Goal: Information Seeking & Learning: Learn about a topic

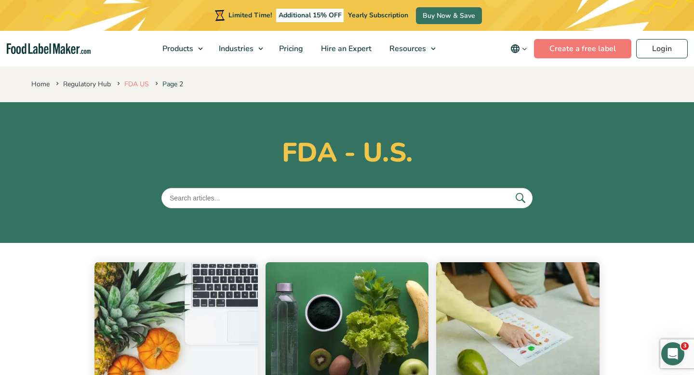
click at [138, 82] on link "FDA US" at bounding box center [136, 83] width 25 height 9
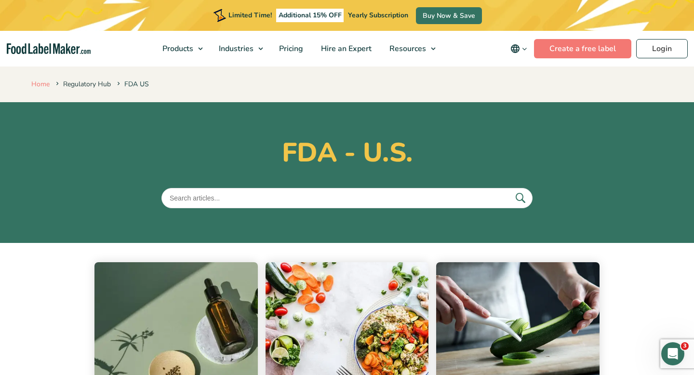
click at [42, 83] on link "Home" at bounding box center [40, 83] width 18 height 9
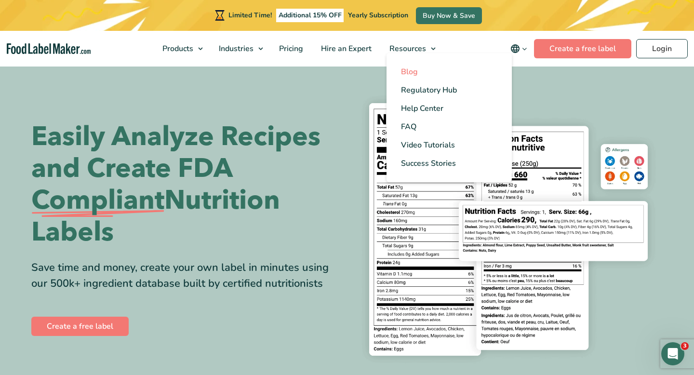
click at [421, 75] on link "Blog" at bounding box center [448, 72] width 125 height 18
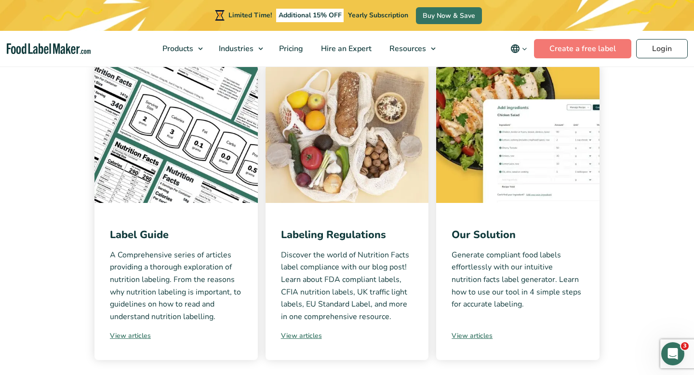
scroll to position [198, 0]
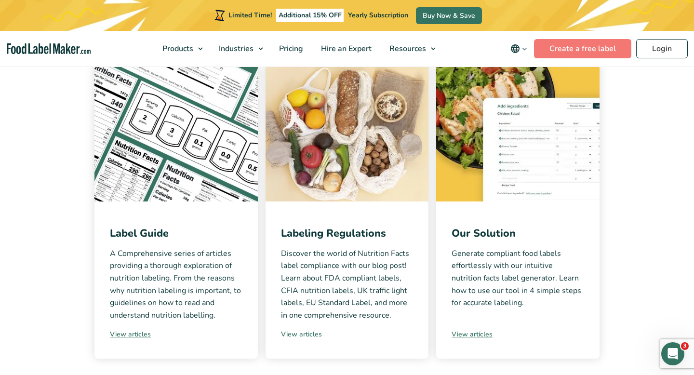
click at [291, 333] on link "View articles" at bounding box center [347, 334] width 132 height 10
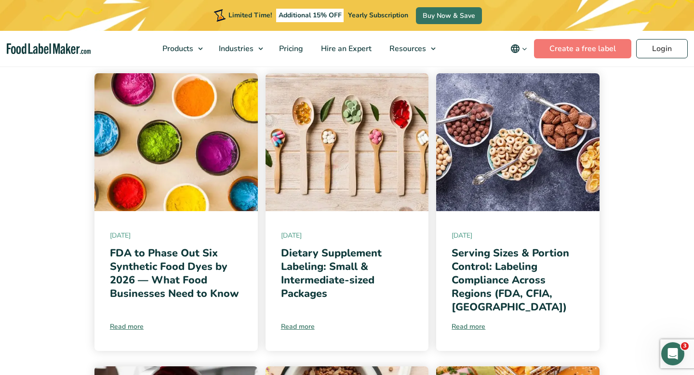
click at [141, 306] on div "24 April, 2025 FDA to Phase Out Six Synthetic Food Dyes by 2026 — What Food Bus…" at bounding box center [175, 281] width 163 height 140
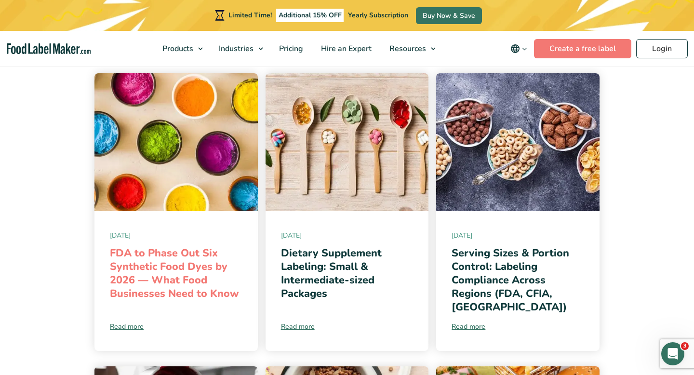
click at [153, 288] on link "FDA to Phase Out Six Synthetic Food Dyes by 2026 — What Food Businesses Need to…" at bounding box center [174, 273] width 129 height 55
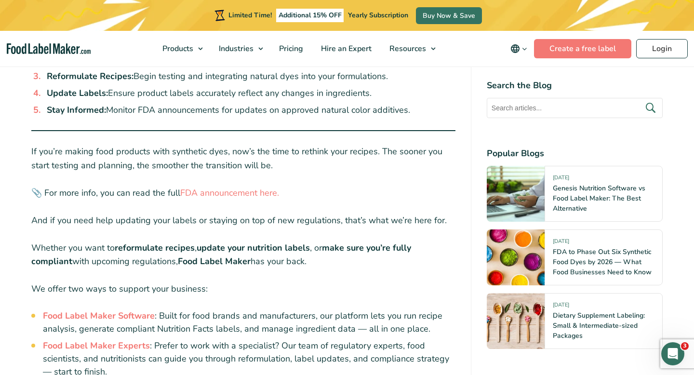
scroll to position [1792, 0]
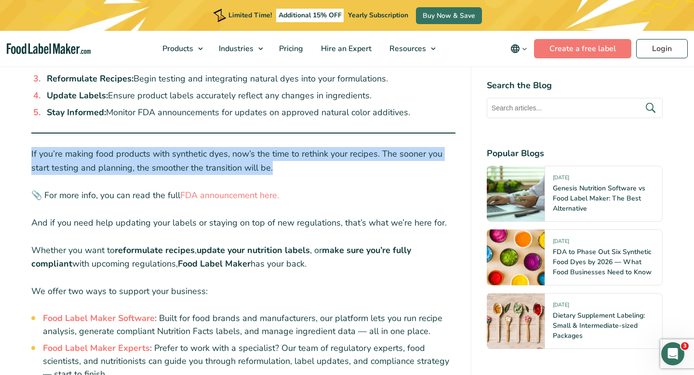
drag, startPoint x: 283, startPoint y: 145, endPoint x: 15, endPoint y: 135, distance: 268.0
copy p "If you’re making food products with synthetic dyes, now’s the time to rethink y…"
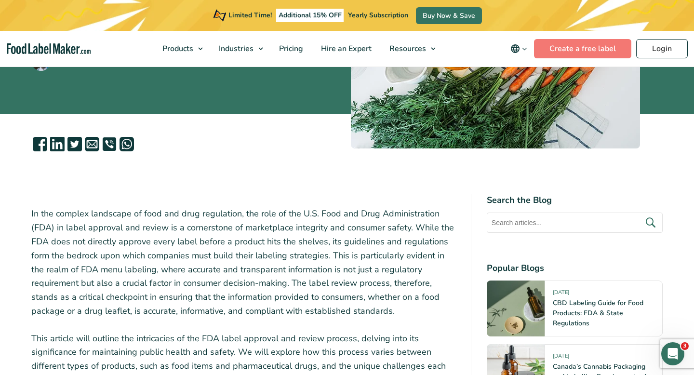
scroll to position [196, 0]
